Goal: Transaction & Acquisition: Purchase product/service

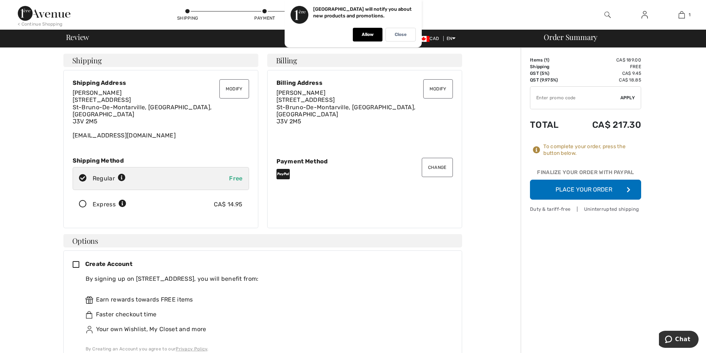
click at [583, 189] on button "Place Your Order" at bounding box center [585, 190] width 111 height 20
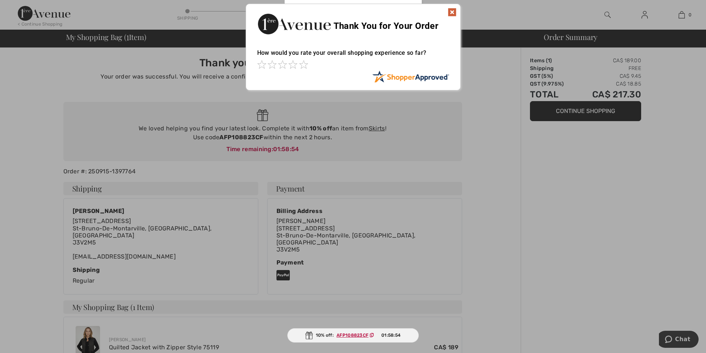
click at [452, 13] on img at bounding box center [452, 12] width 9 height 9
